Goal: Navigation & Orientation: Understand site structure

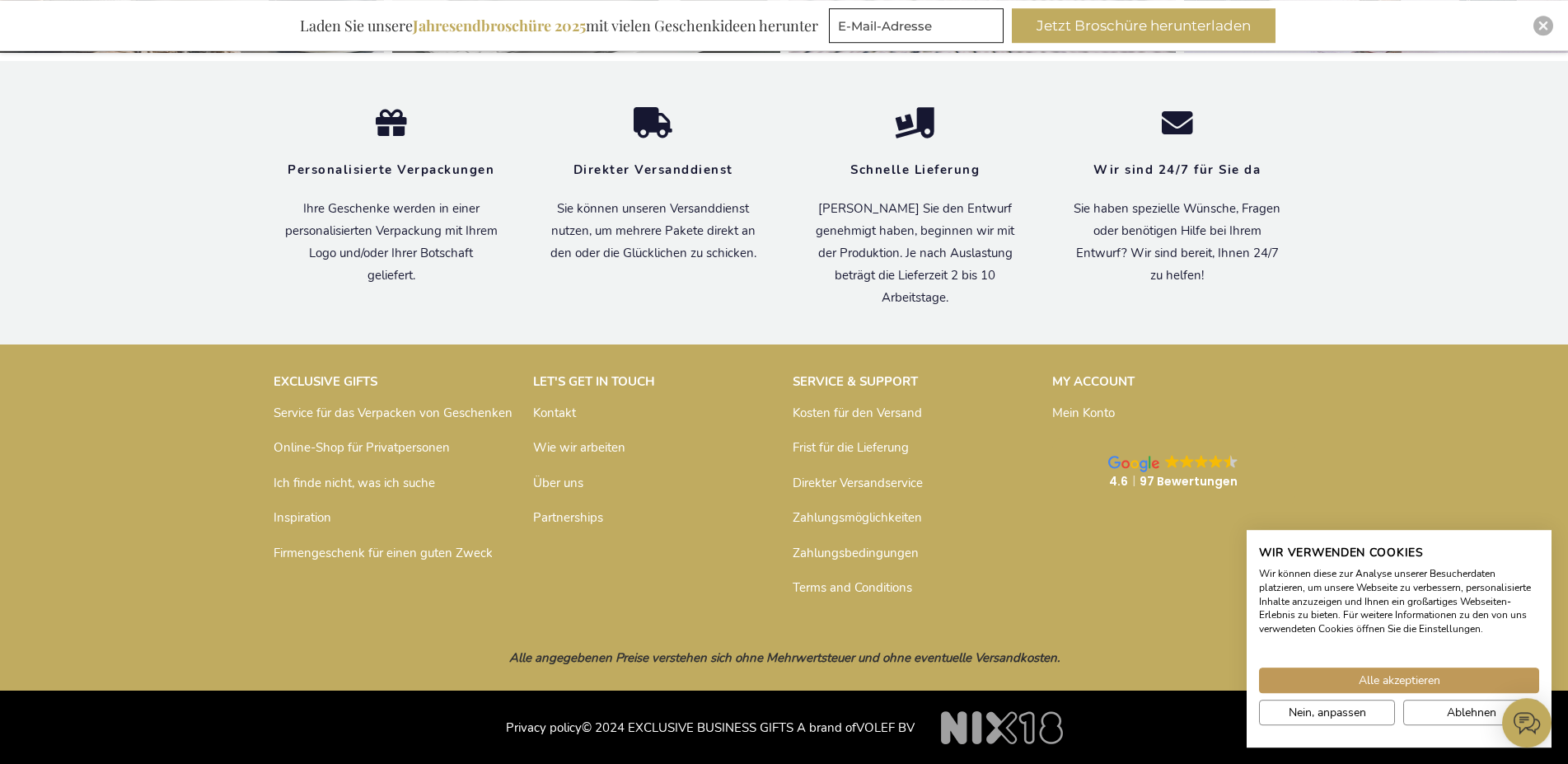
scroll to position [5533, 0]
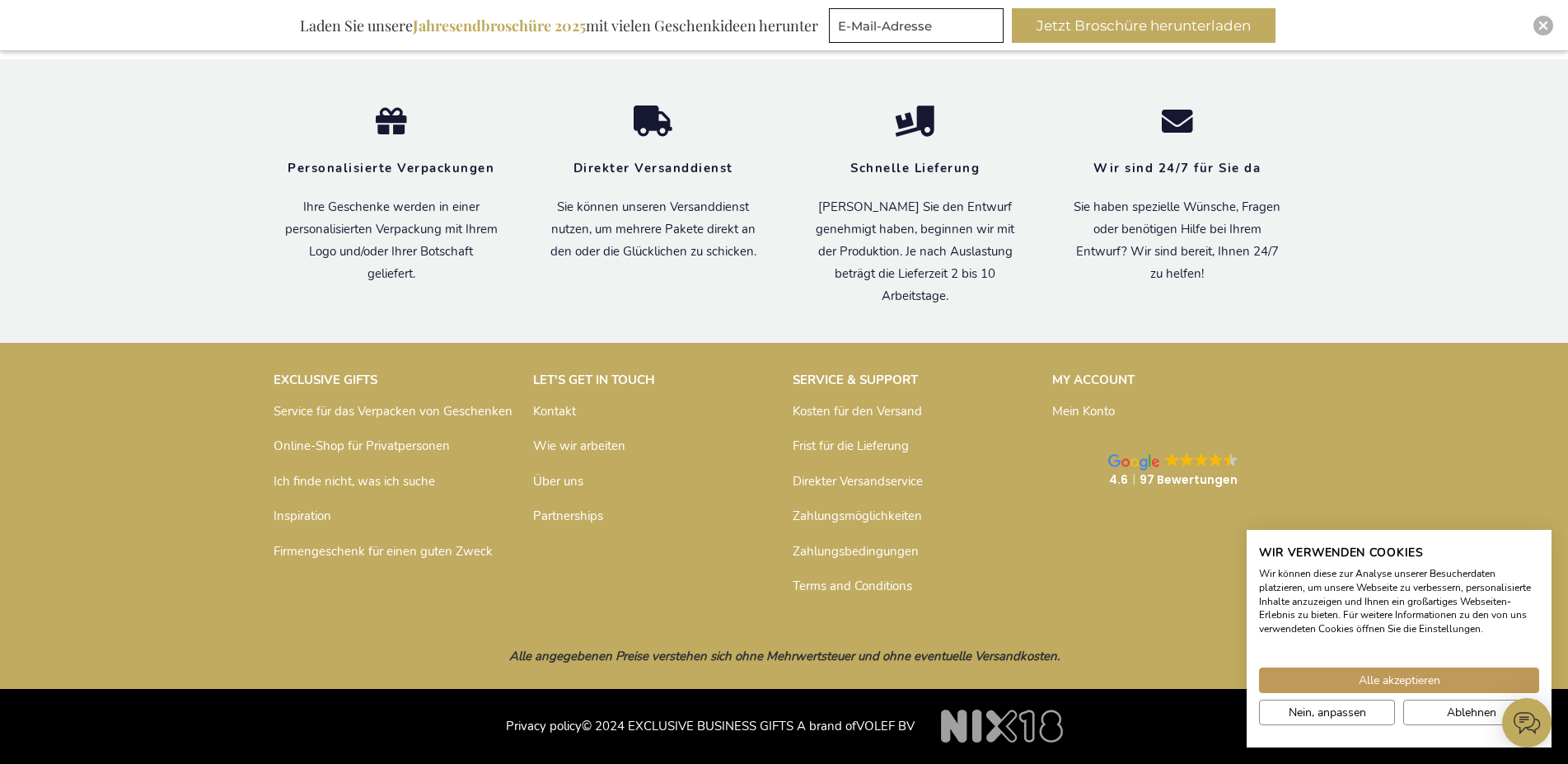
click at [564, 481] on link "Über uns" at bounding box center [558, 481] width 51 height 17
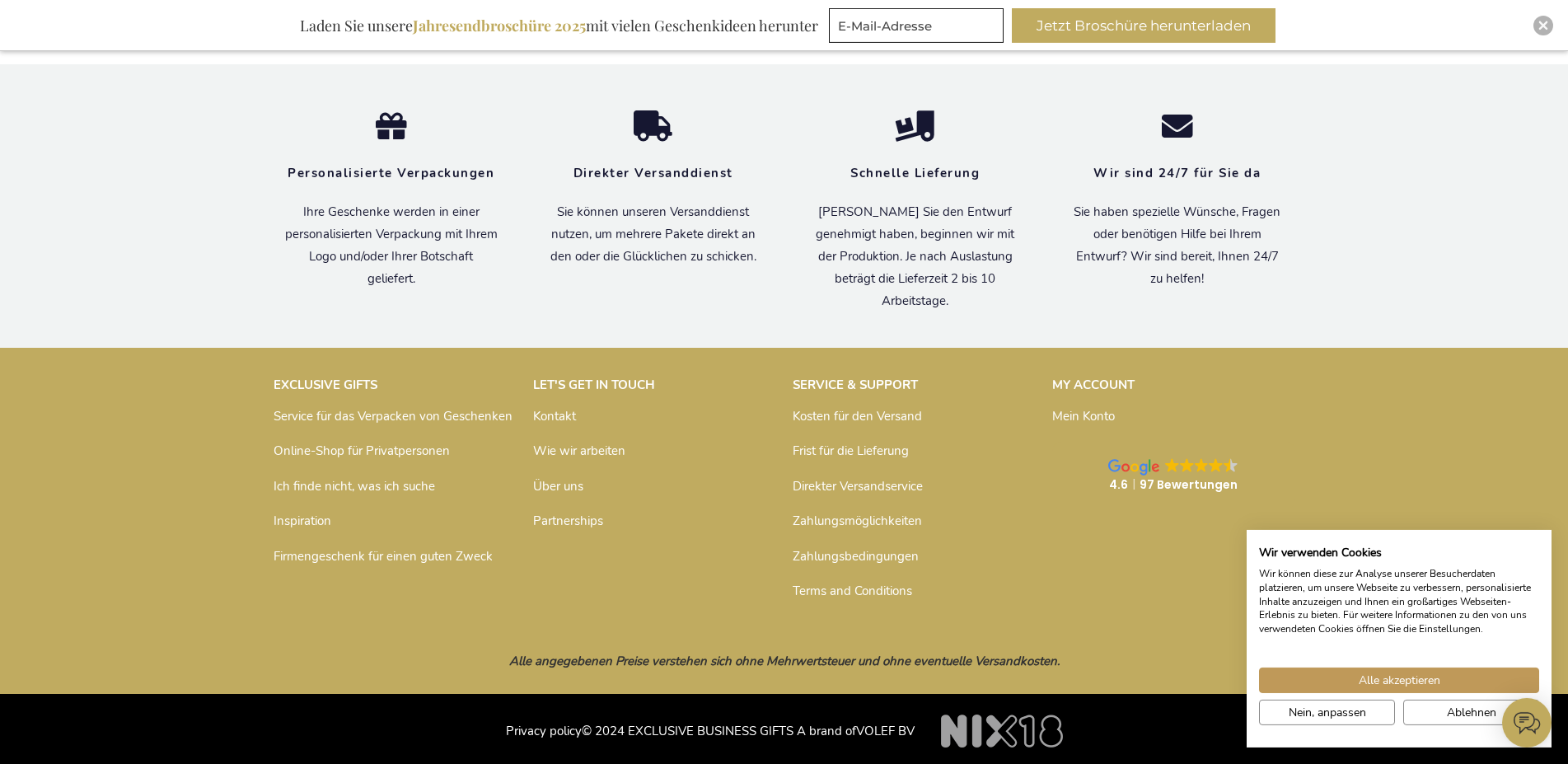
scroll to position [1157, 0]
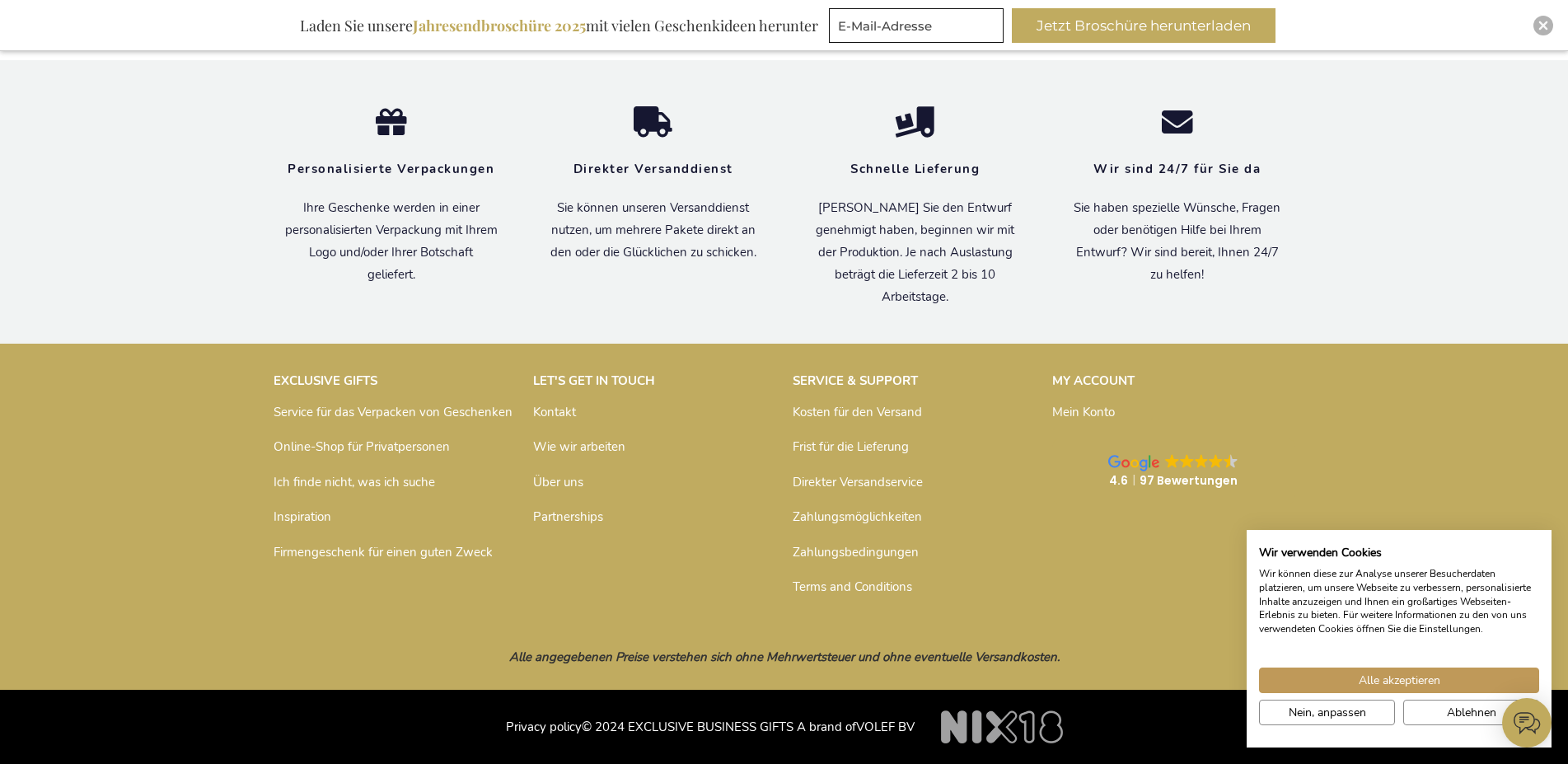
click at [556, 480] on link "Über uns" at bounding box center [558, 481] width 51 height 17
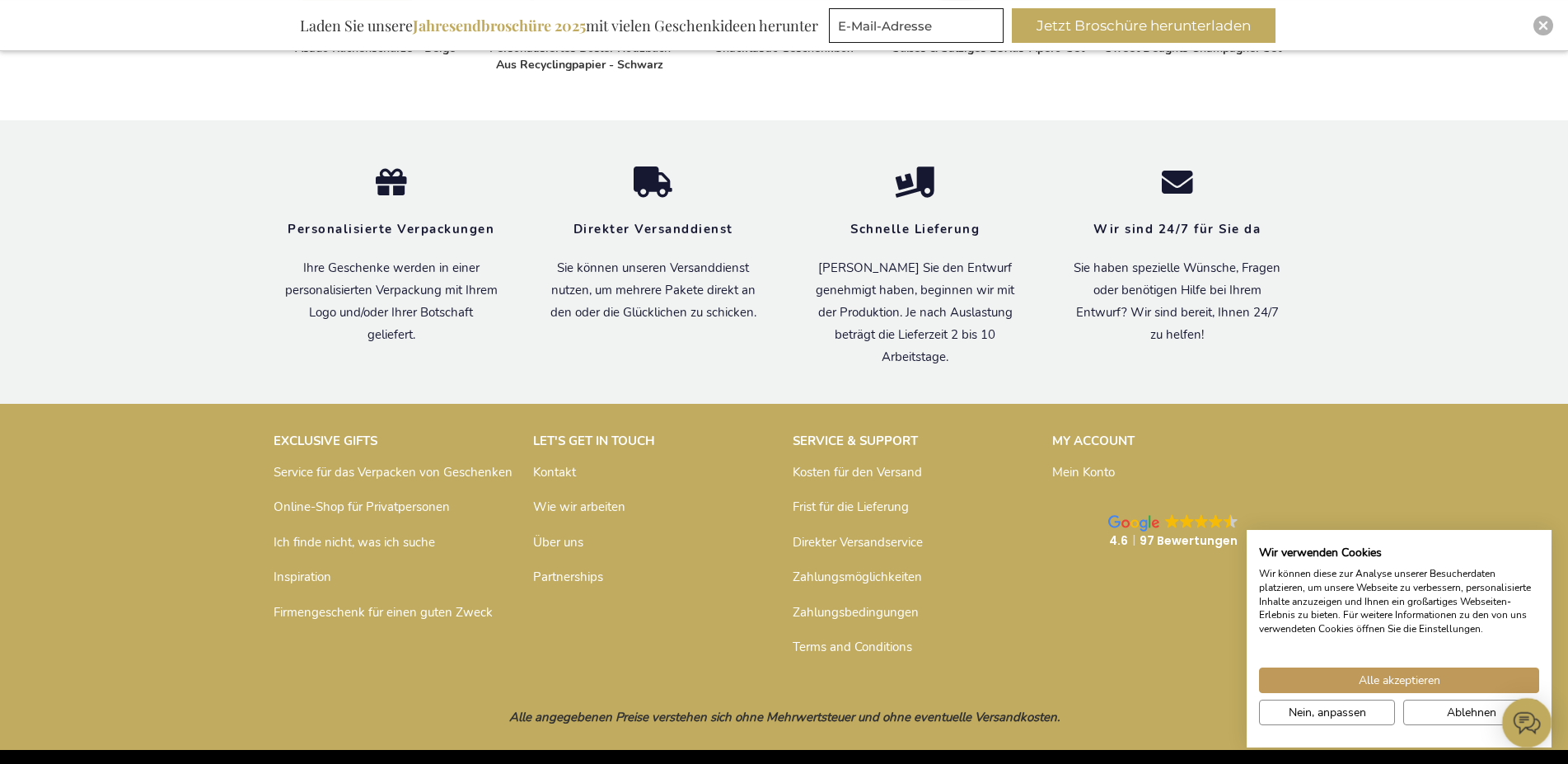
scroll to position [1157, 0]
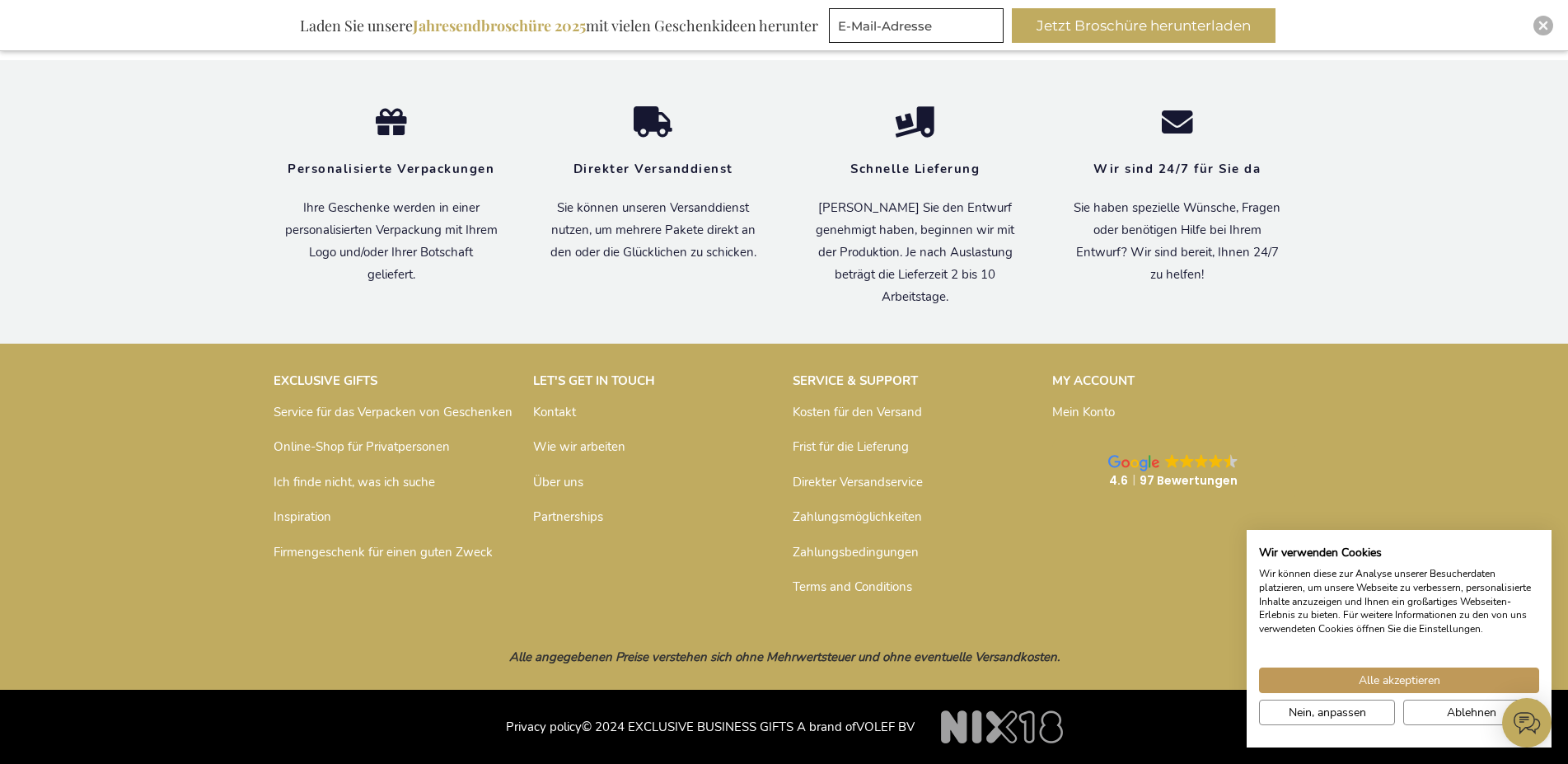
click at [582, 443] on link "Wie wir arbeiten" at bounding box center [579, 447] width 92 height 17
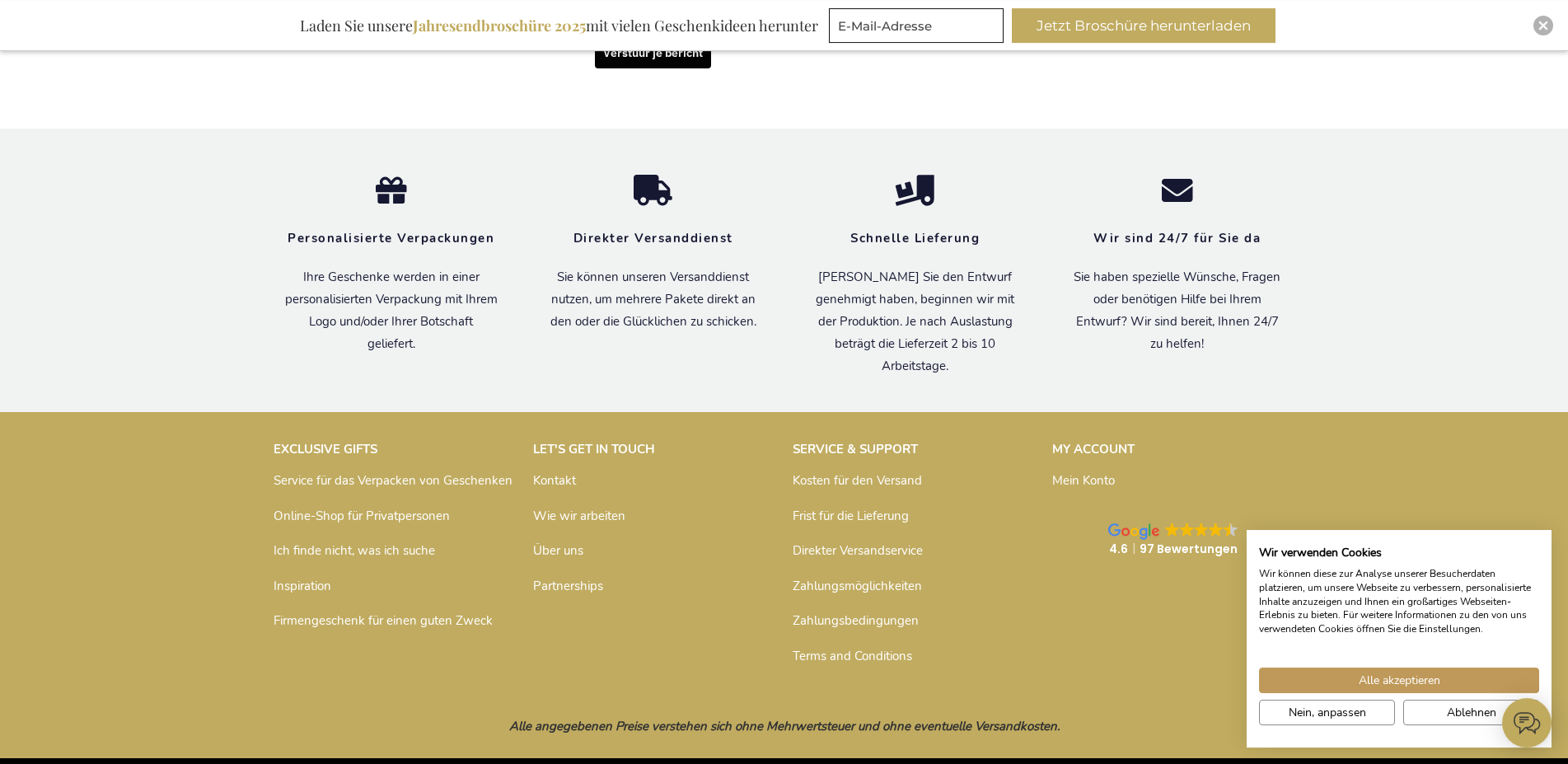
scroll to position [1819, 0]
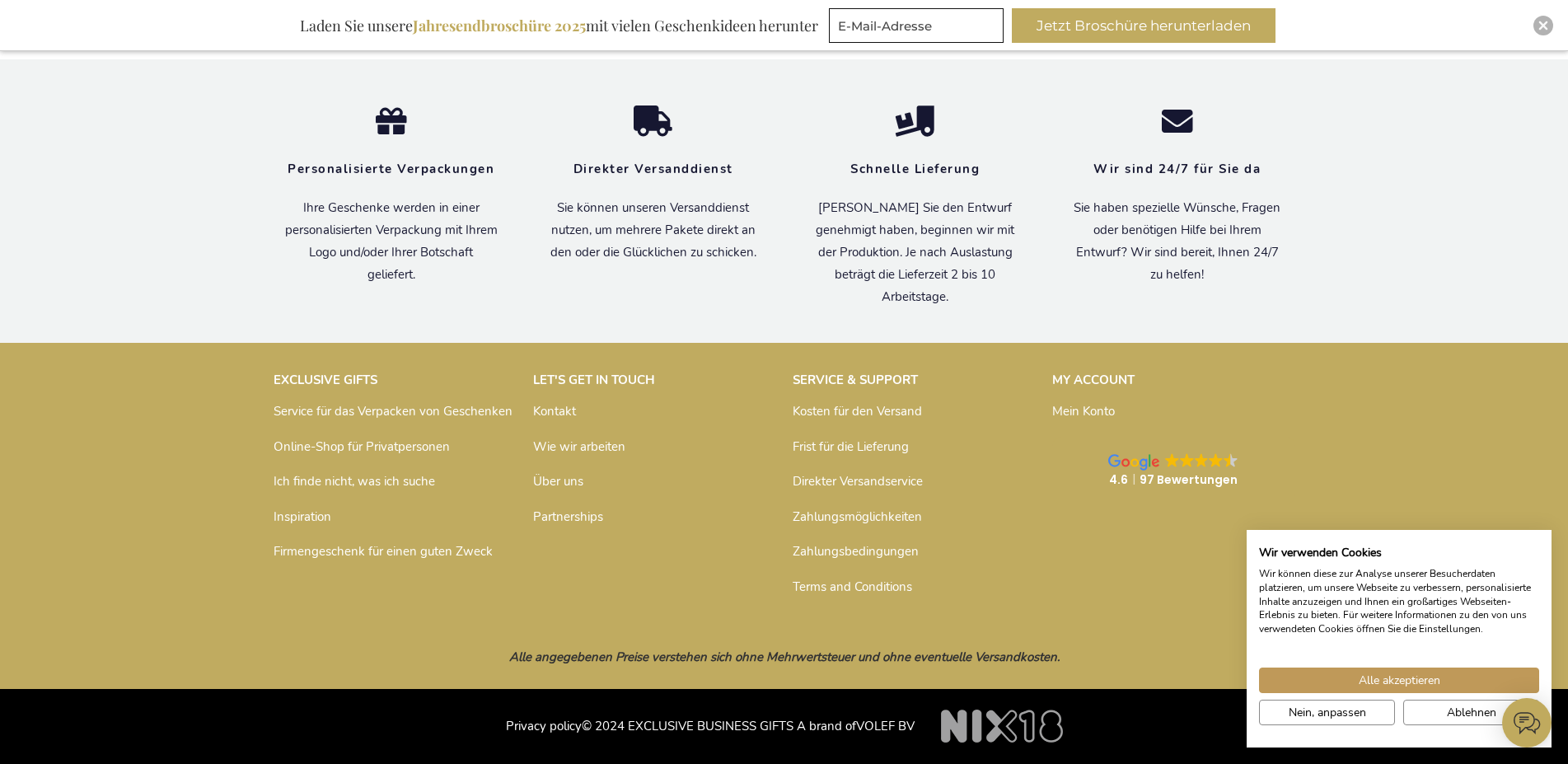
click at [575, 515] on link "Partnerships" at bounding box center [568, 516] width 70 height 17
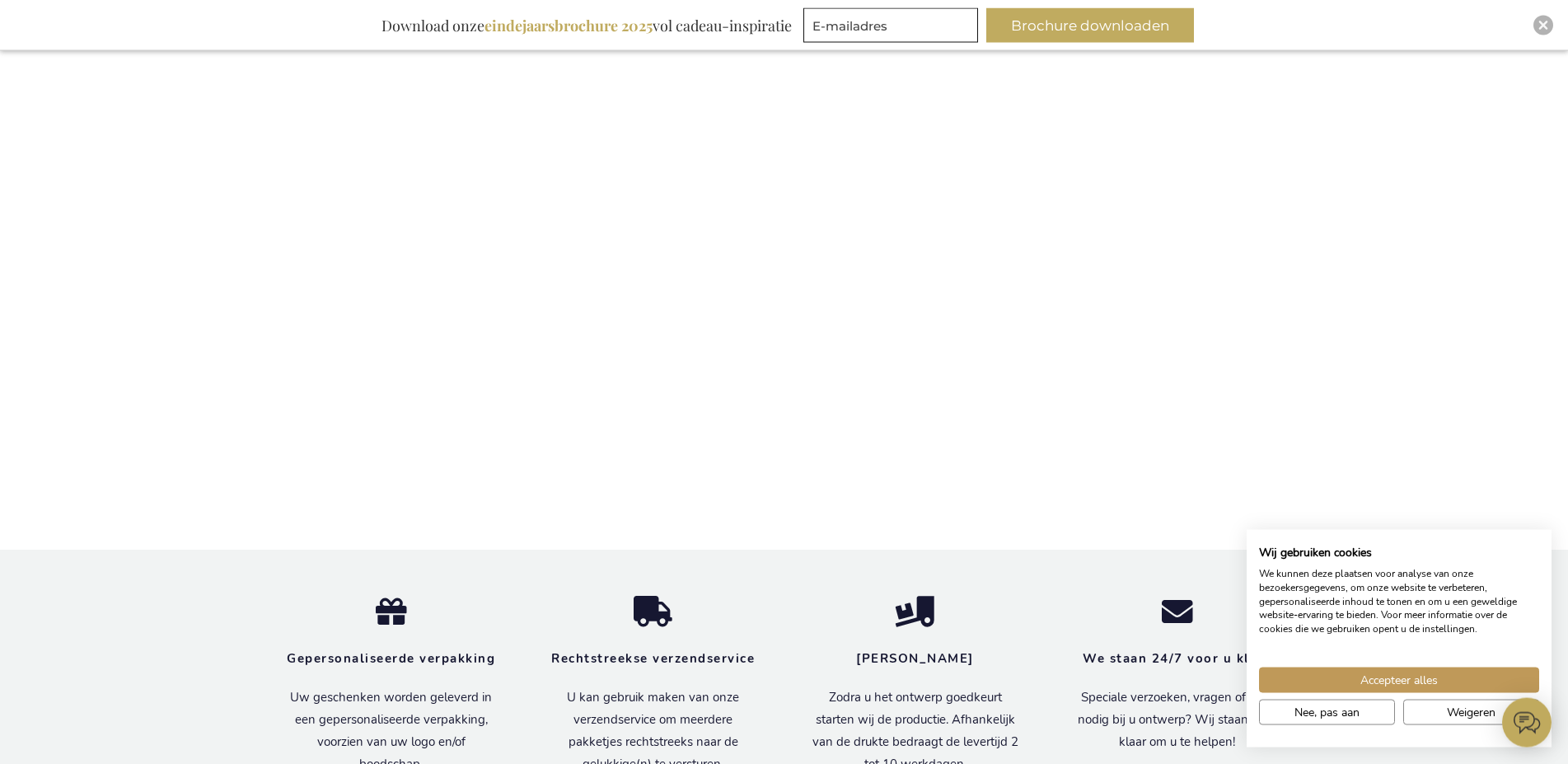
scroll to position [1177, 0]
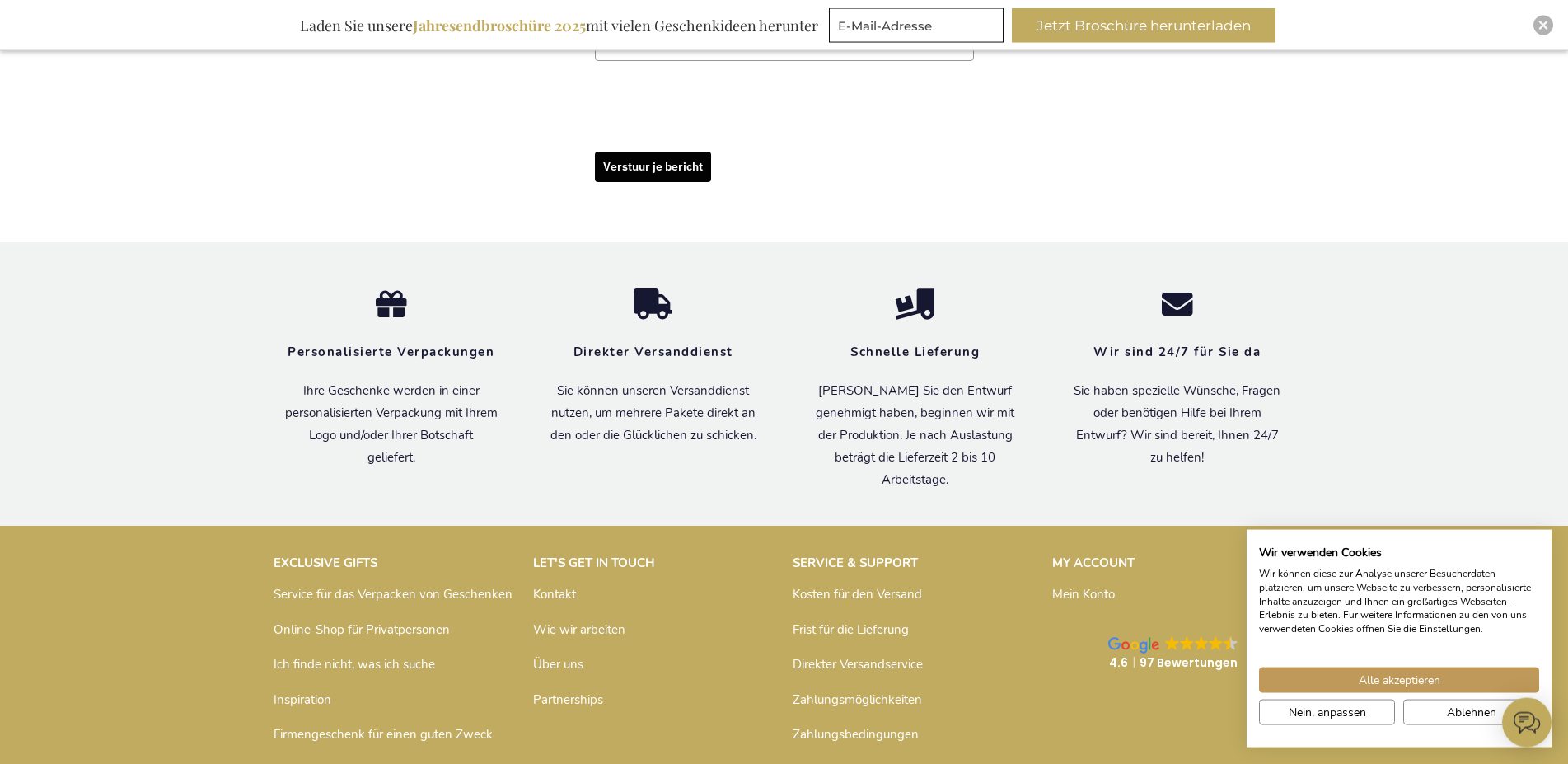
scroll to position [1681, 0]
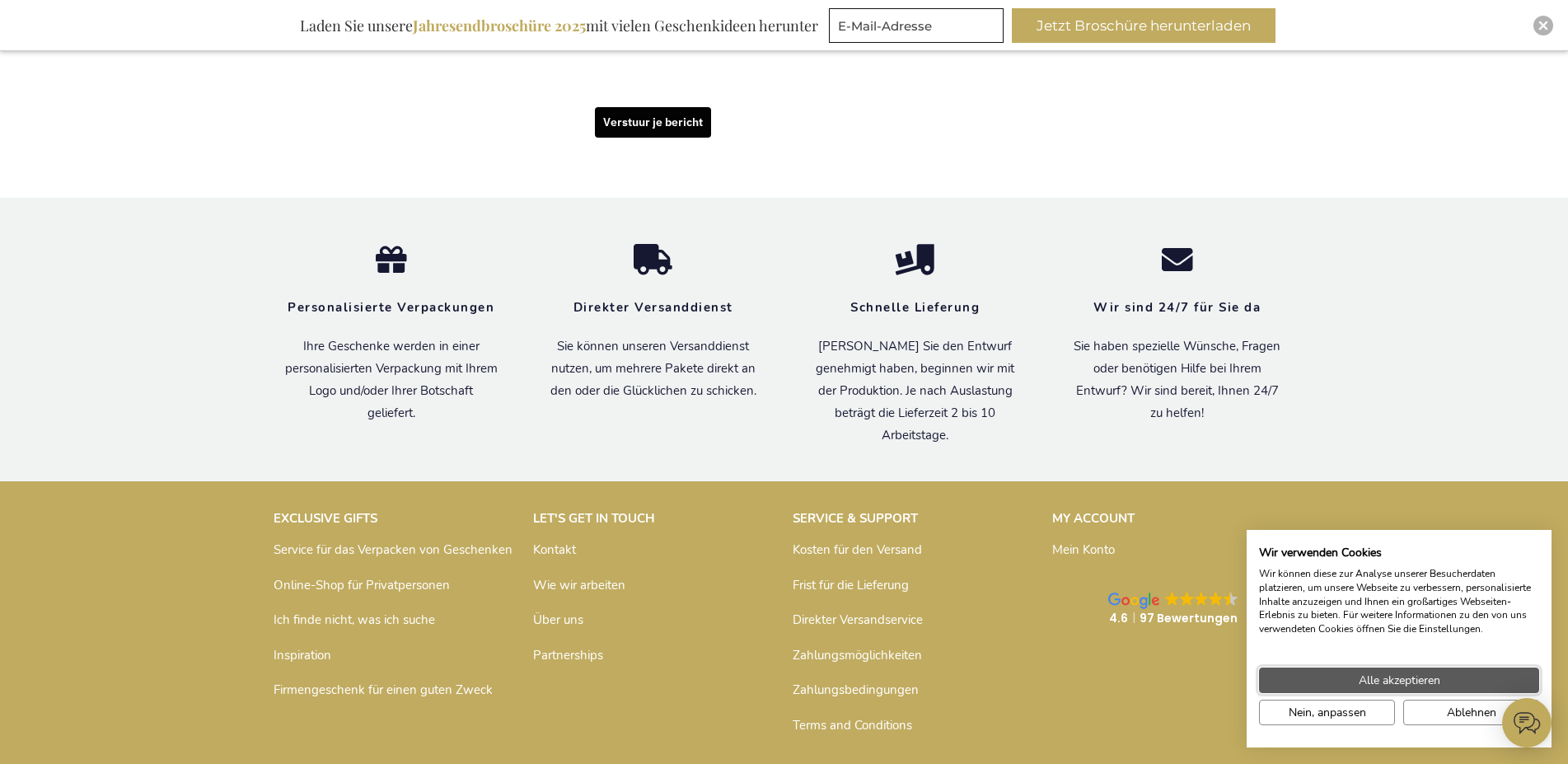
click at [1410, 672] on span "Alle akzeptieren" at bounding box center [1400, 680] width 82 height 17
